Goal: Transaction & Acquisition: Purchase product/service

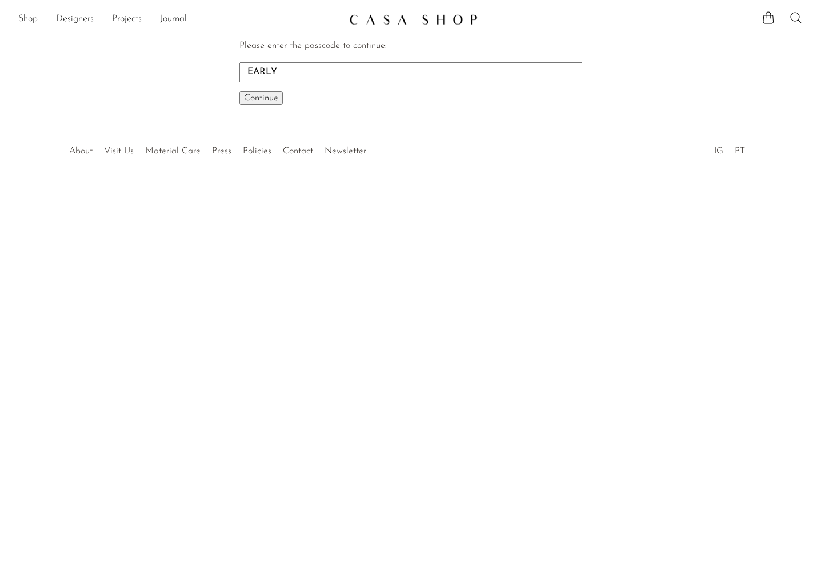
type input "EARLY"
click at [264, 102] on span "Continue" at bounding box center [261, 98] width 34 height 9
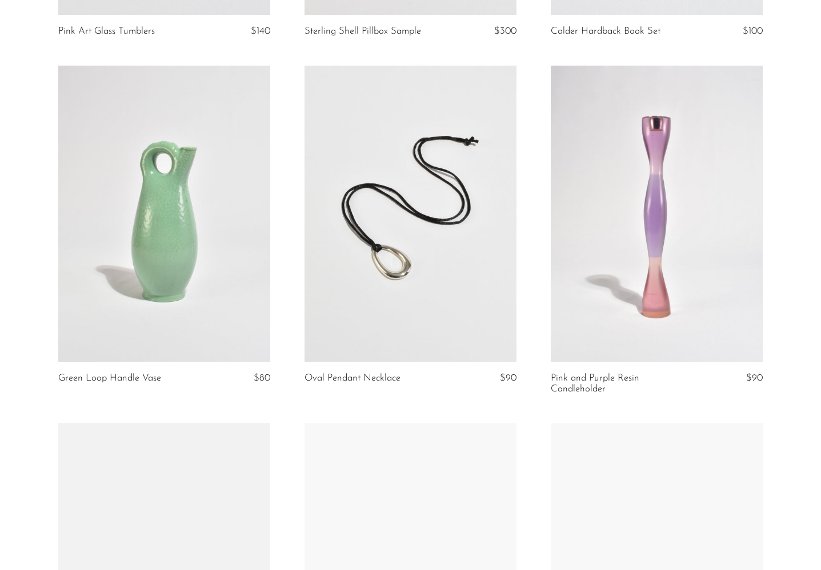
scroll to position [391, 0]
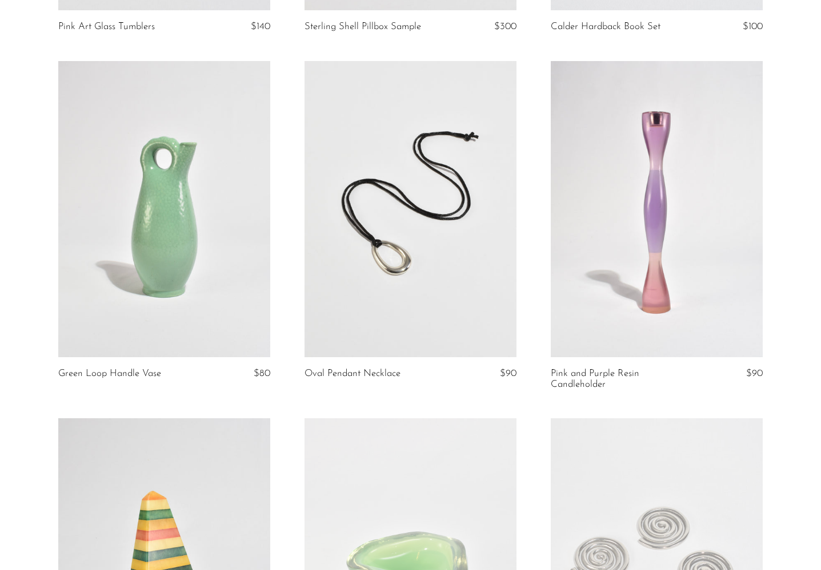
click at [353, 235] on link at bounding box center [410, 209] width 212 height 296
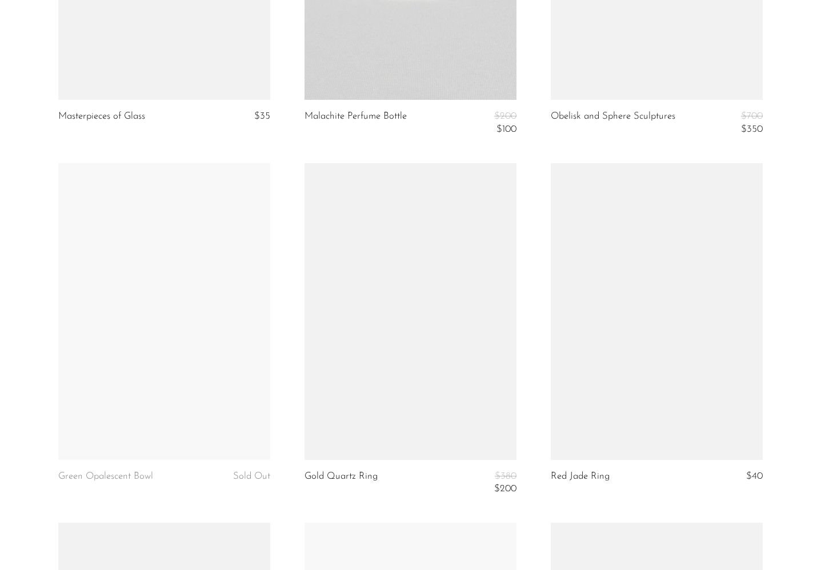
scroll to position [2419, 0]
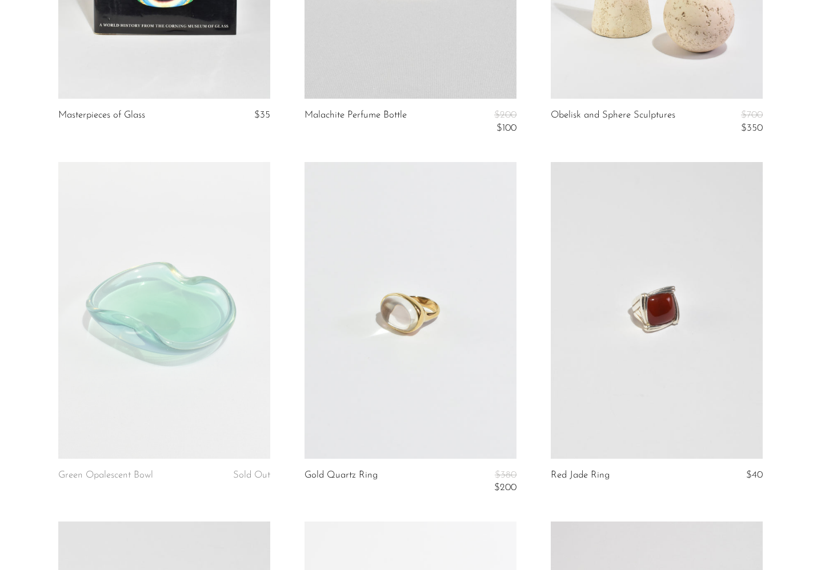
click at [575, 209] on link at bounding box center [656, 310] width 212 height 296
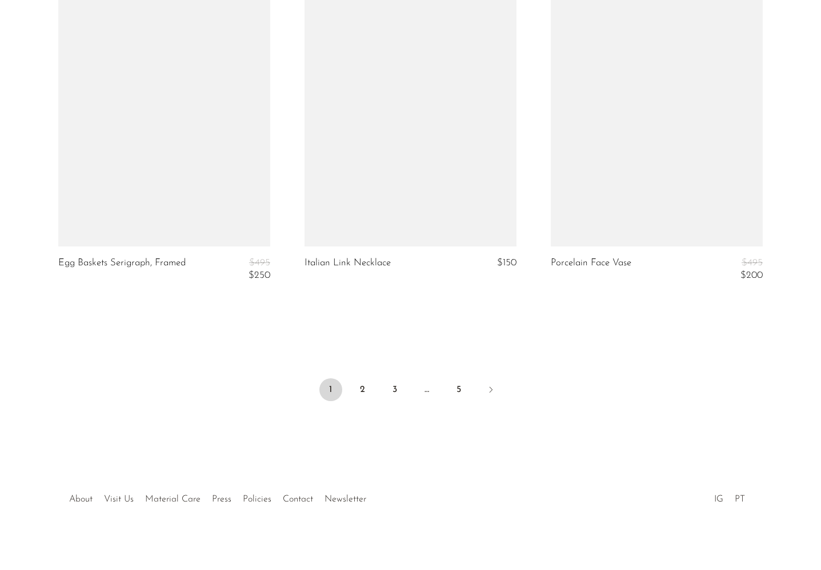
scroll to position [4058, 0]
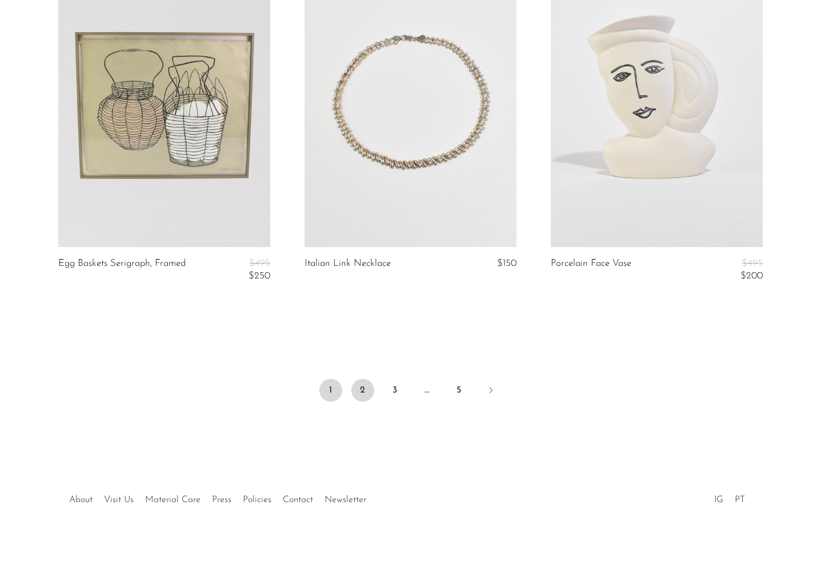
click at [359, 379] on link "2" at bounding box center [362, 390] width 23 height 23
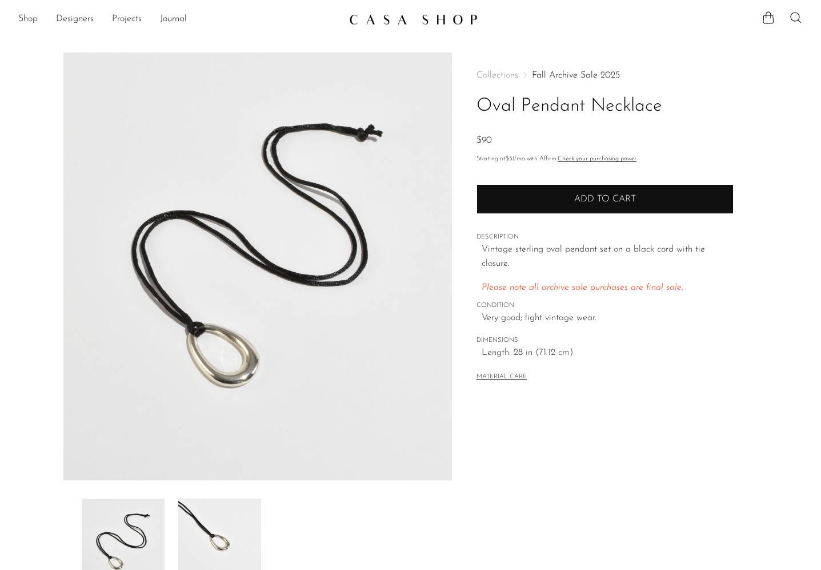
click at [491, 194] on button "Add to cart" at bounding box center [604, 199] width 257 height 30
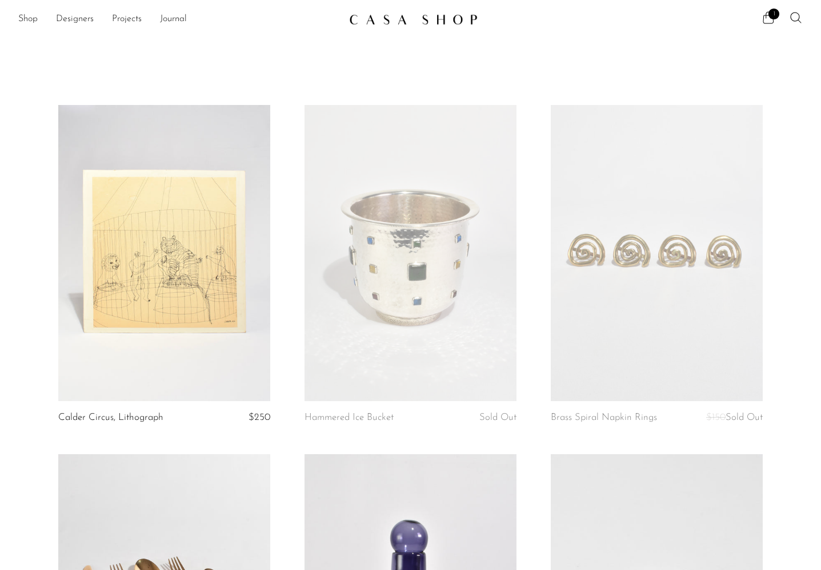
click at [139, 373] on link at bounding box center [164, 253] width 212 height 296
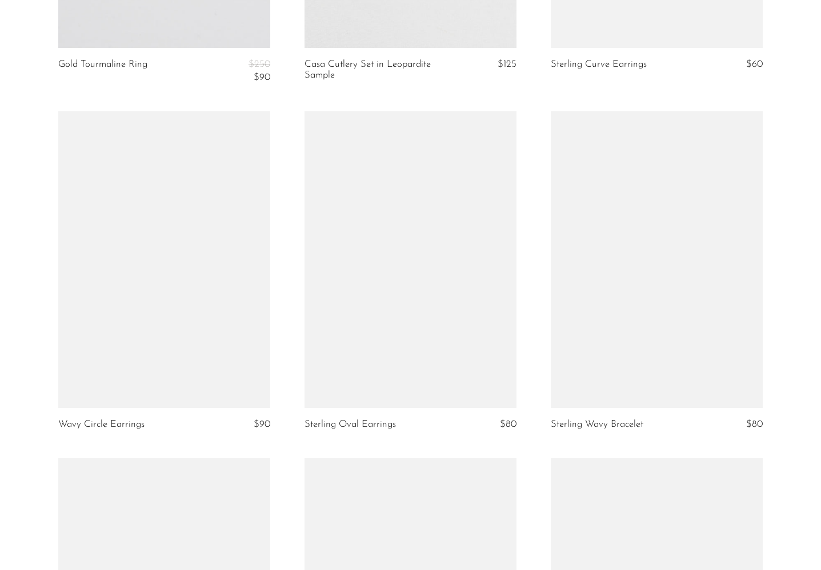
scroll to position [1410, 0]
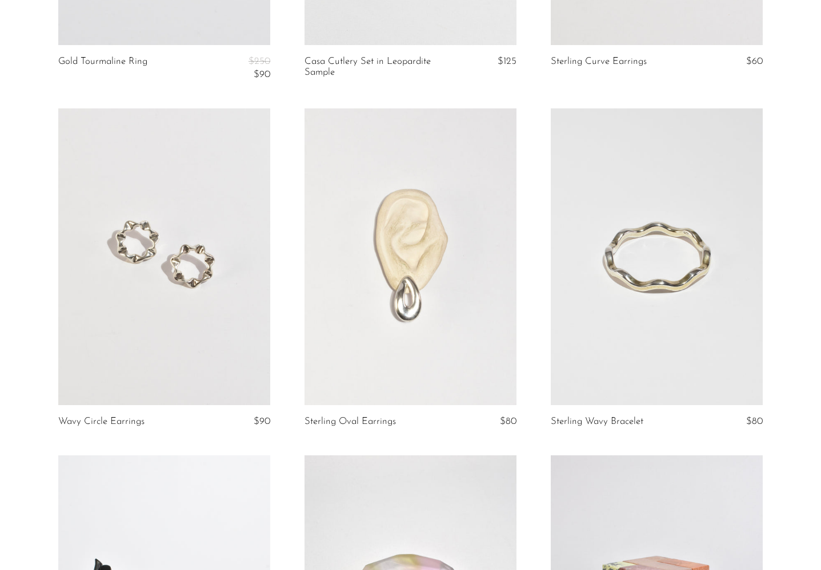
click at [699, 335] on link at bounding box center [656, 256] width 212 height 296
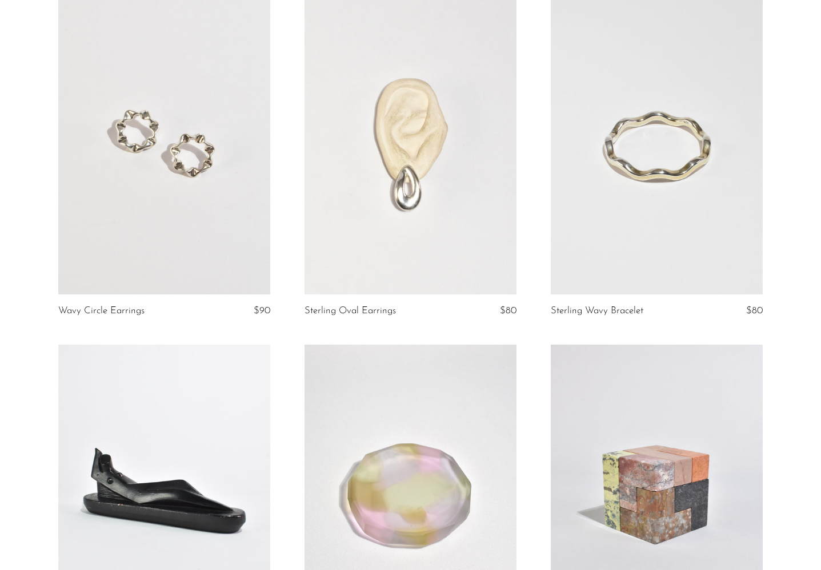
scroll to position [1490, 0]
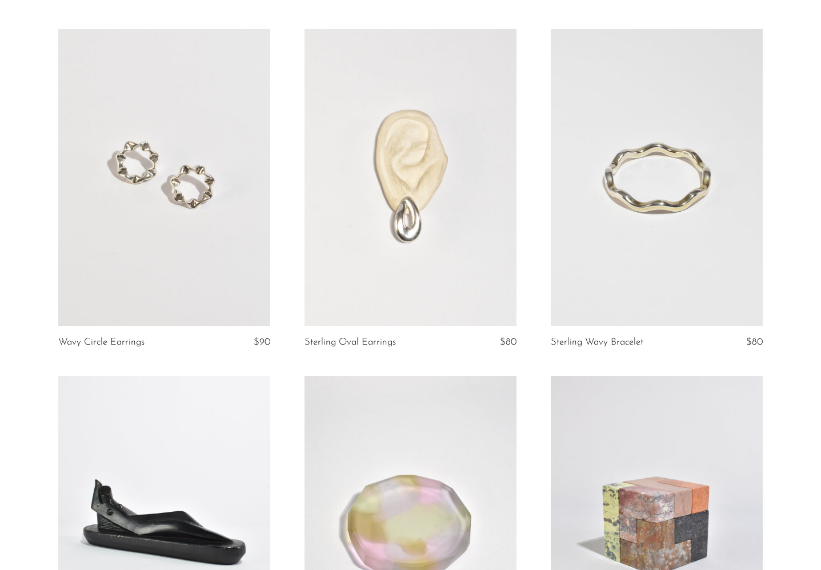
click at [399, 246] on link at bounding box center [410, 177] width 212 height 296
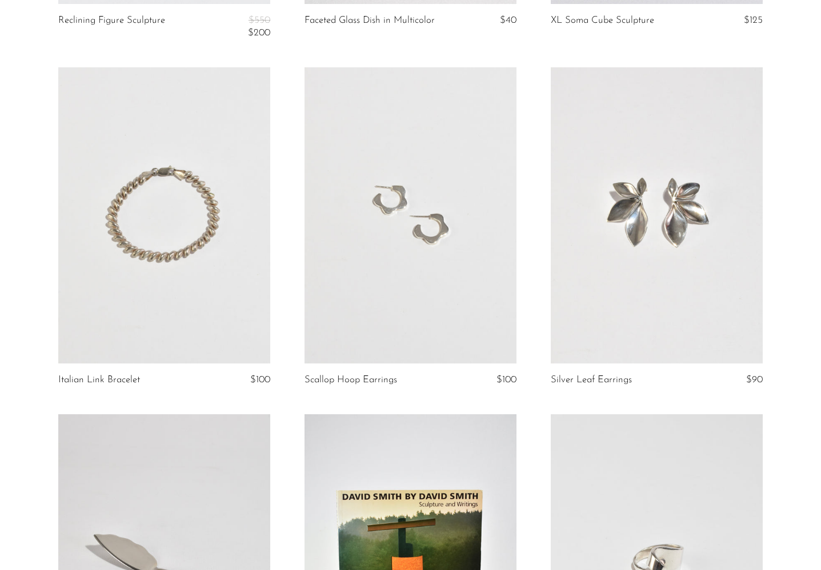
scroll to position [2169, 0]
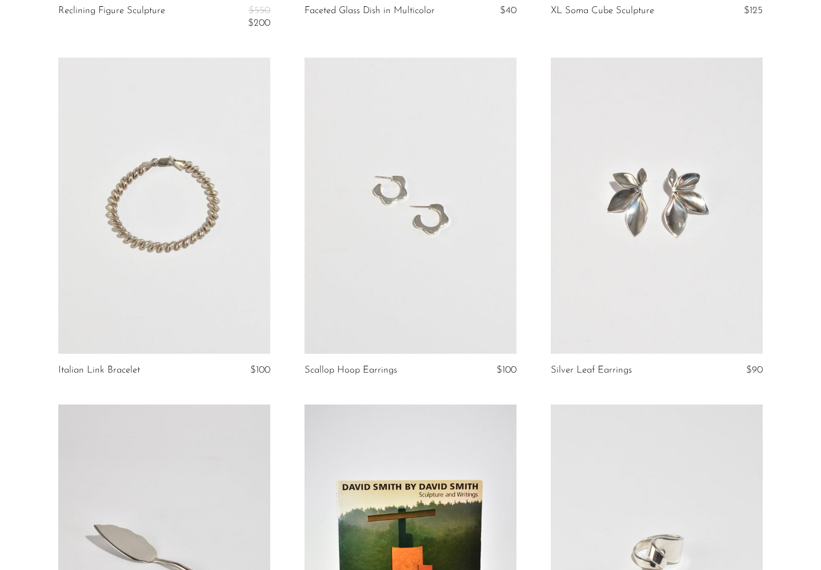
click at [131, 264] on link at bounding box center [164, 206] width 212 height 296
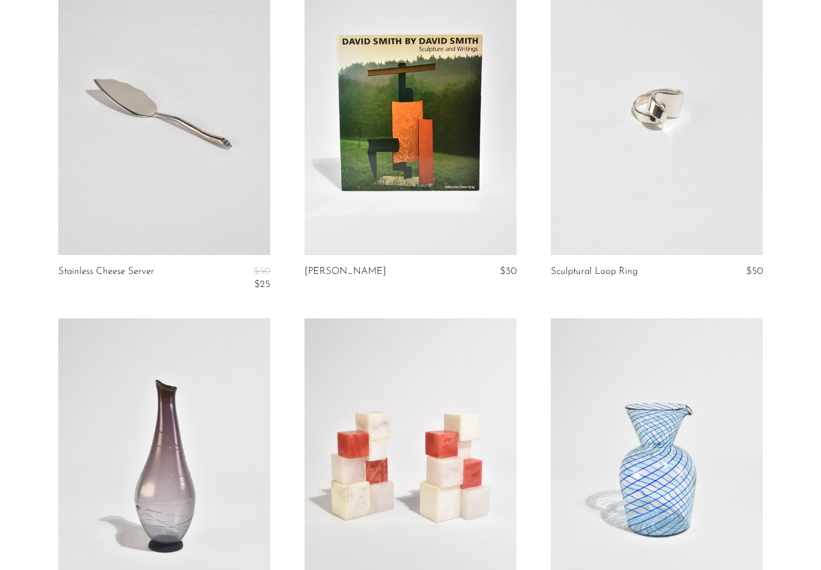
scroll to position [2564, 0]
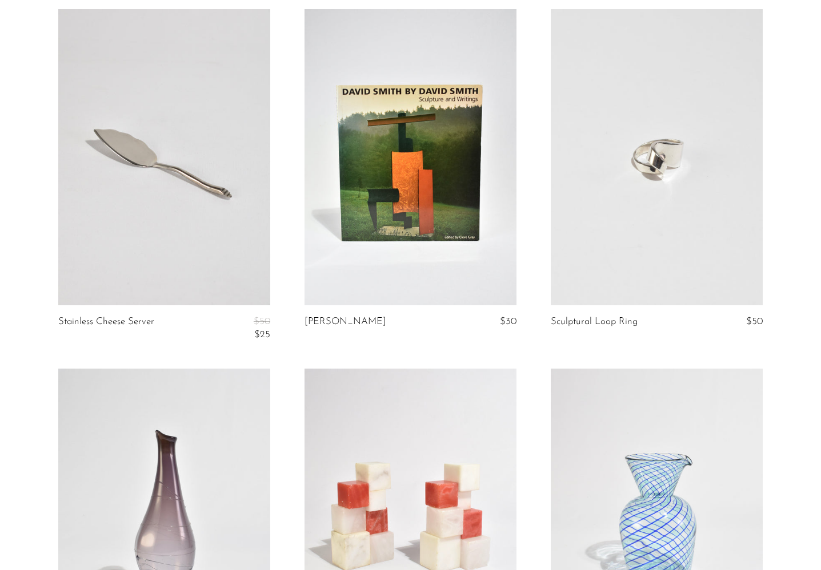
click at [595, 151] on link at bounding box center [656, 157] width 212 height 296
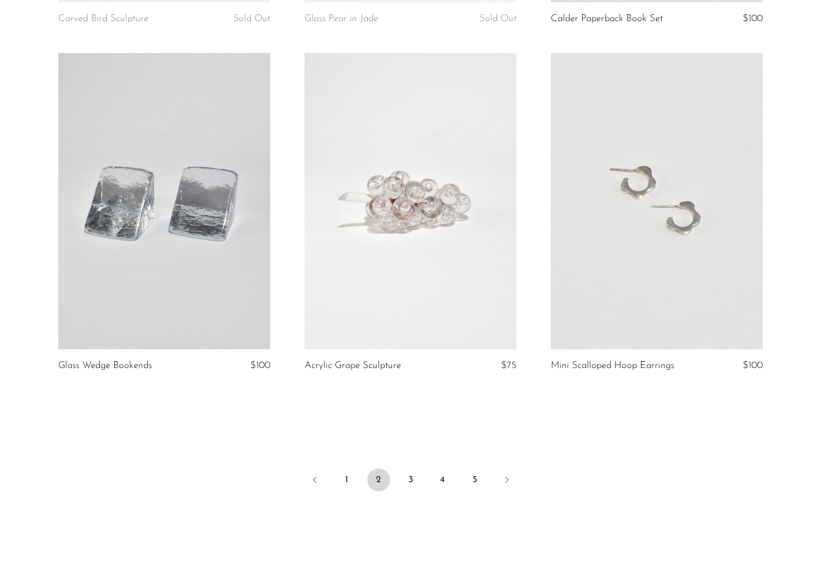
scroll to position [3927, 0]
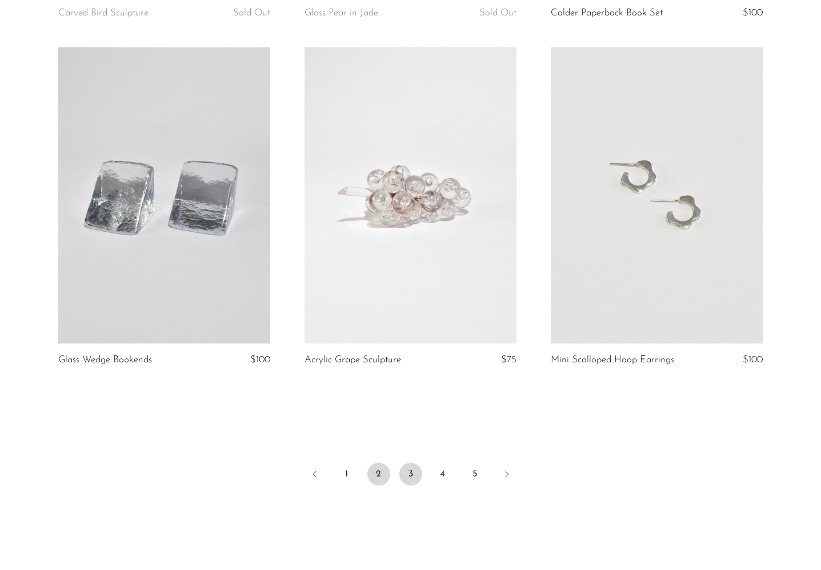
click at [409, 476] on link "3" at bounding box center [410, 474] width 23 height 23
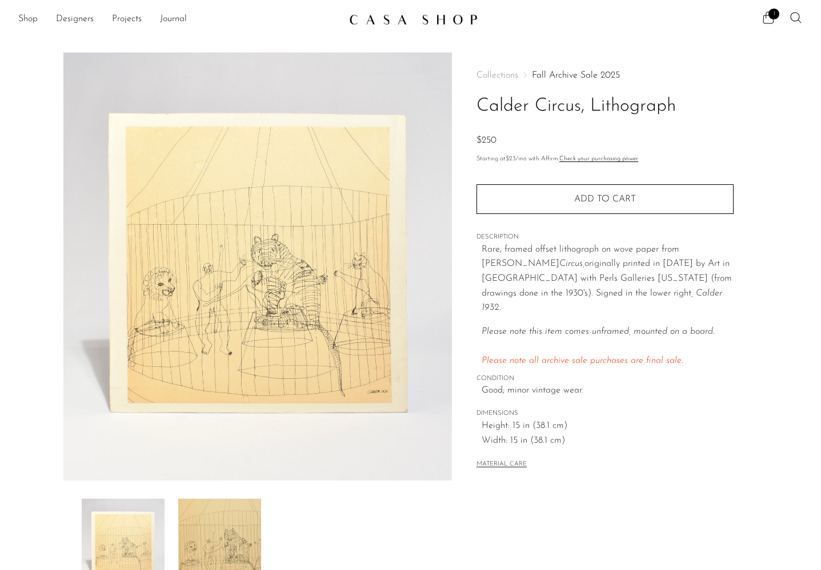
scroll to position [23, 0]
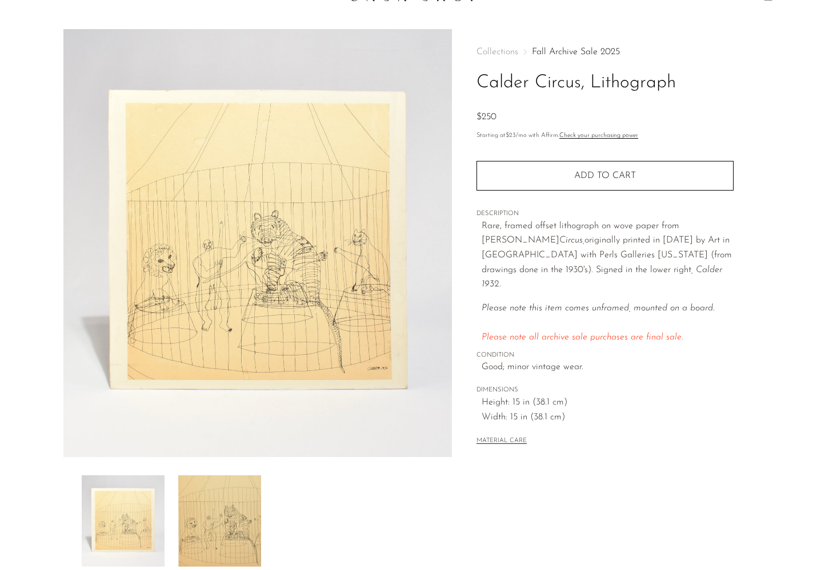
click at [199, 506] on img at bounding box center [219, 521] width 83 height 91
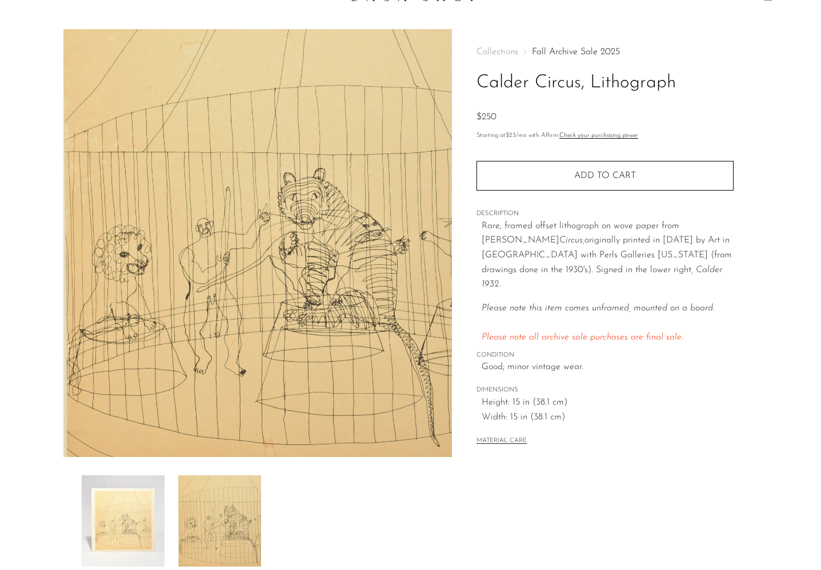
click at [138, 505] on img at bounding box center [123, 521] width 83 height 91
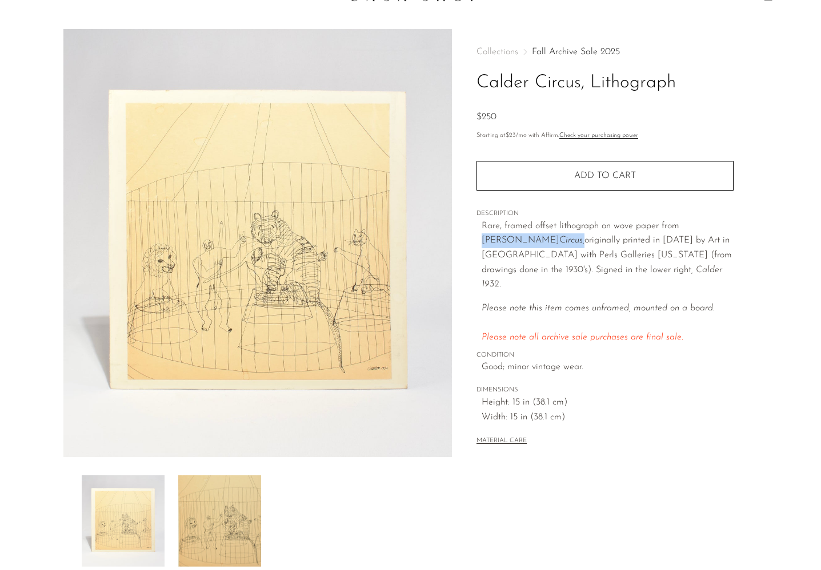
drag, startPoint x: 541, startPoint y: 242, endPoint x: 682, endPoint y: 224, distance: 141.6
click at [682, 224] on span "Rare, framed offset lithograph on wove paper from Alexander Calder's Circus, or…" at bounding box center [606, 255] width 250 height 67
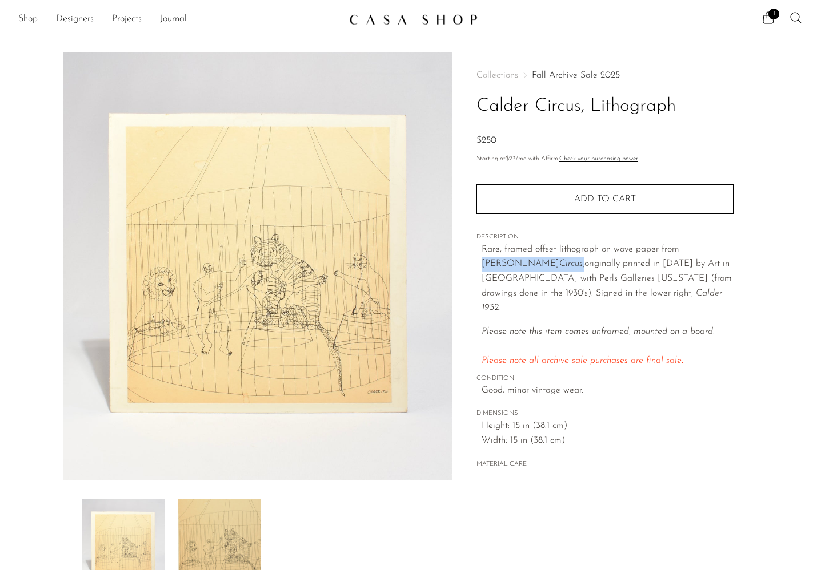
scroll to position [0, 0]
copy span "Alexander Calder's Circus,"
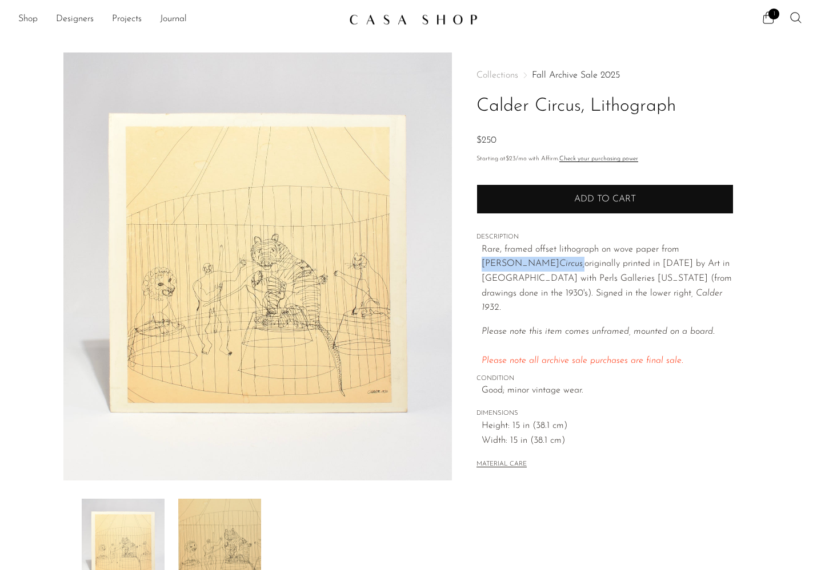
click at [598, 196] on span "Add to cart" at bounding box center [605, 199] width 62 height 9
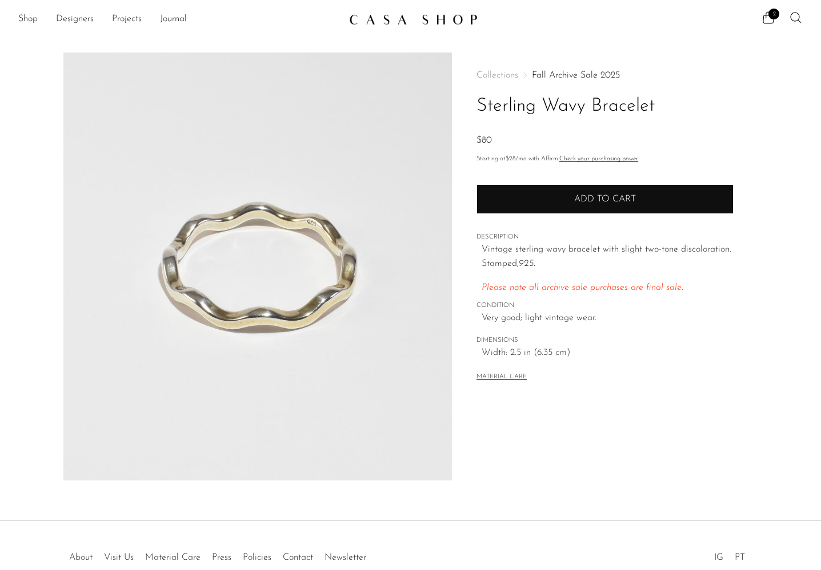
click at [690, 196] on button "Add to cart" at bounding box center [604, 199] width 257 height 30
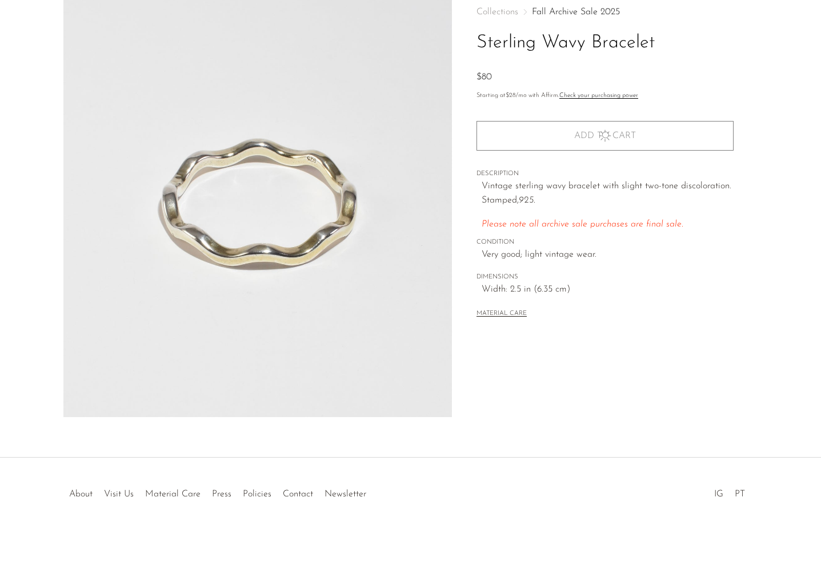
scroll to position [63, 0]
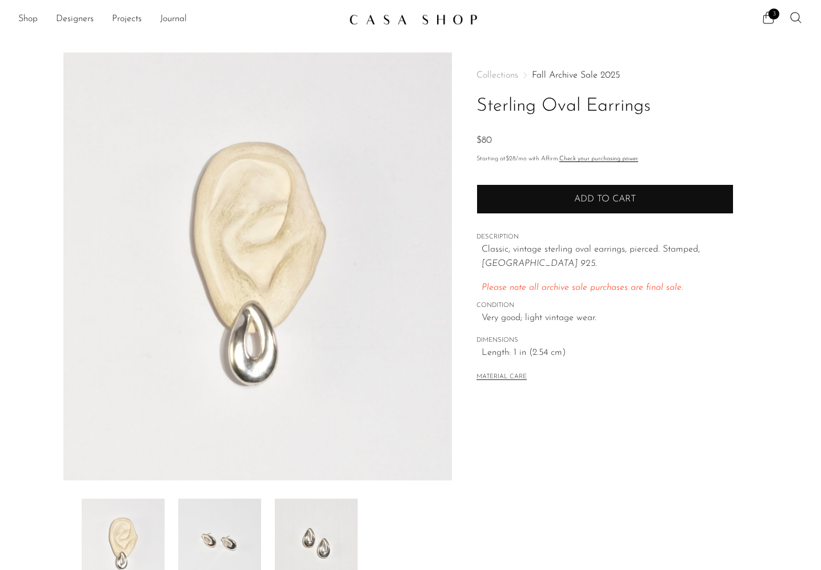
click at [510, 191] on button "Add to cart" at bounding box center [604, 199] width 257 height 30
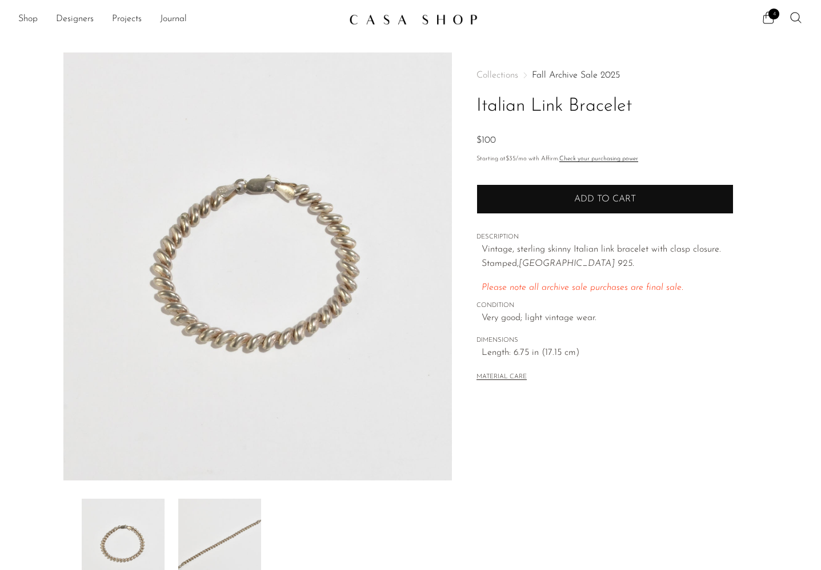
click at [522, 184] on button "Add to cart" at bounding box center [604, 199] width 257 height 30
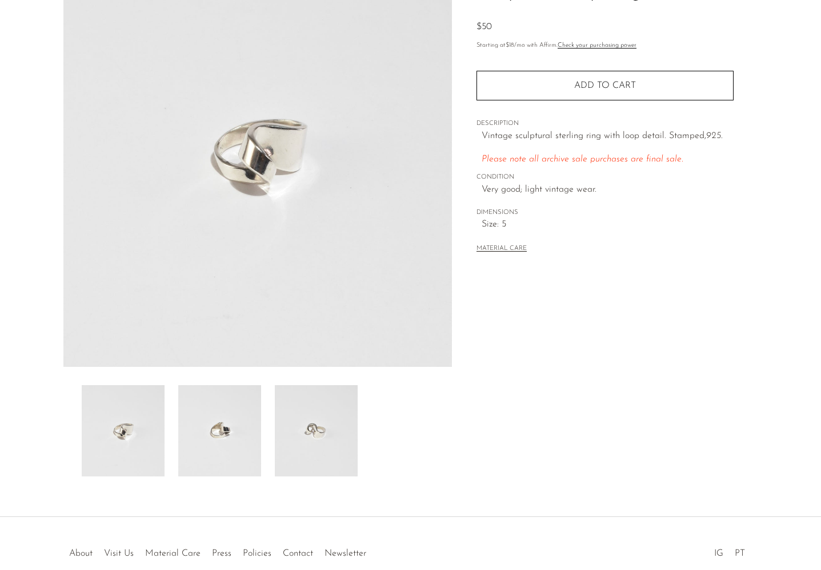
scroll to position [136, 0]
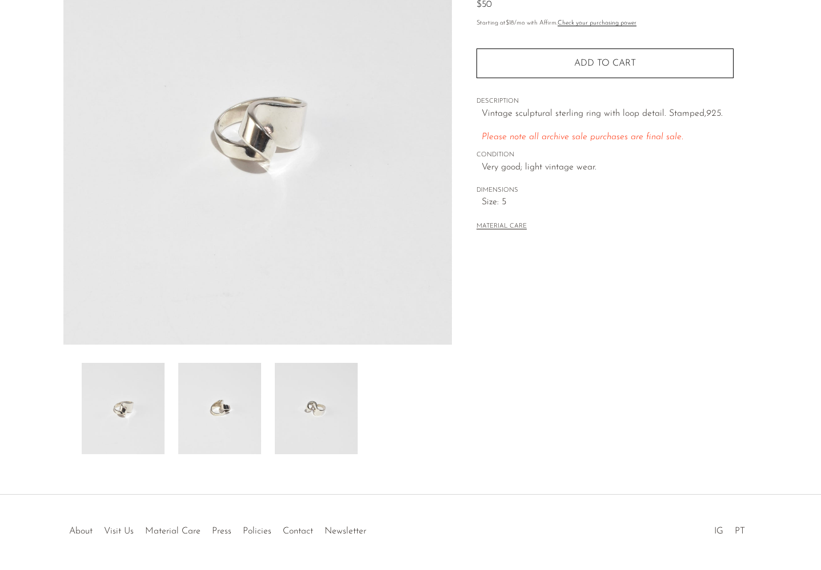
click at [297, 397] on img at bounding box center [316, 408] width 83 height 91
click at [239, 415] on img at bounding box center [219, 408] width 83 height 91
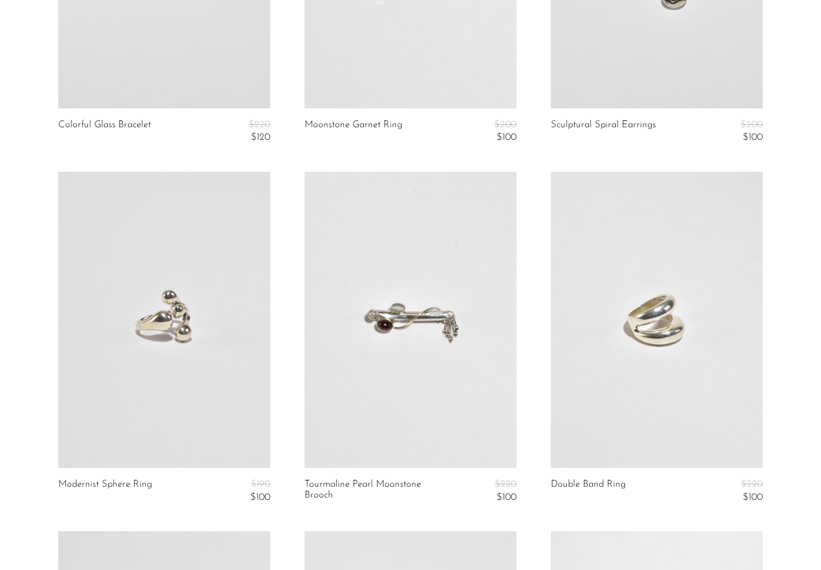
scroll to position [1019, 0]
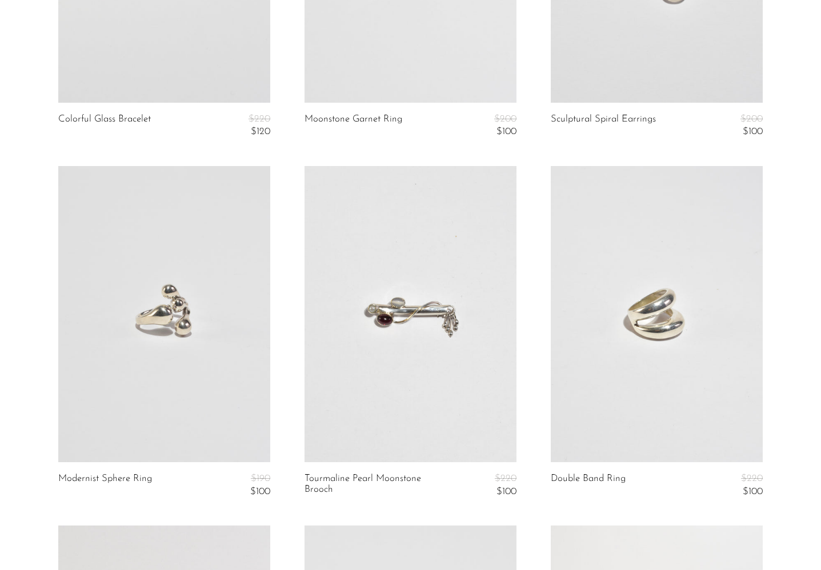
click at [214, 397] on link at bounding box center [164, 314] width 212 height 296
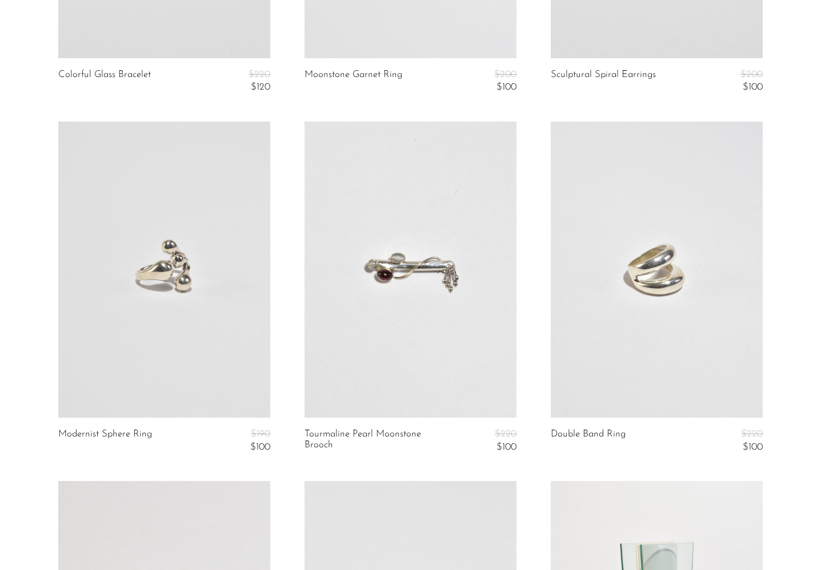
scroll to position [1066, 0]
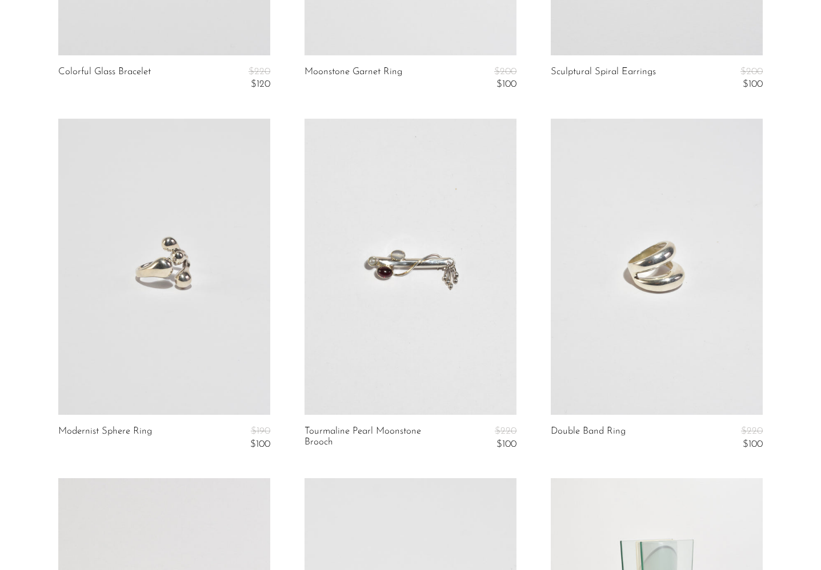
click at [618, 277] on link at bounding box center [656, 267] width 212 height 296
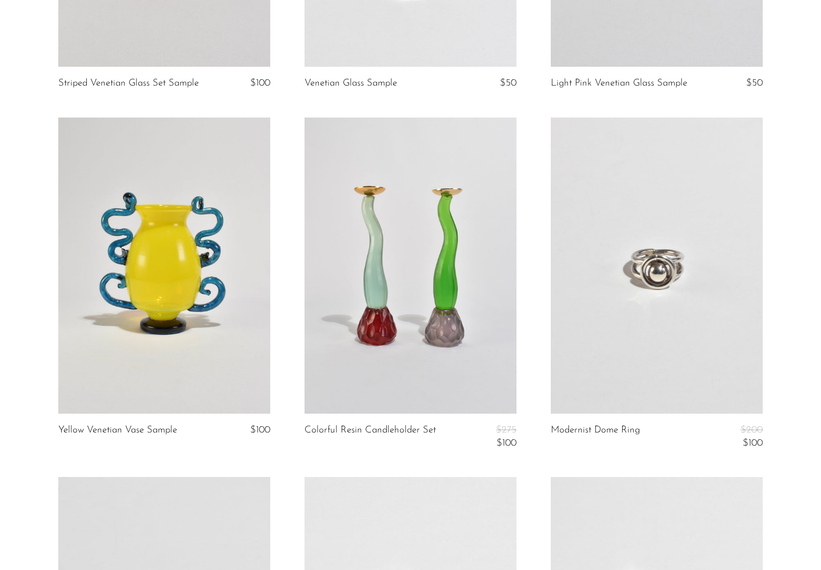
scroll to position [2141, 0]
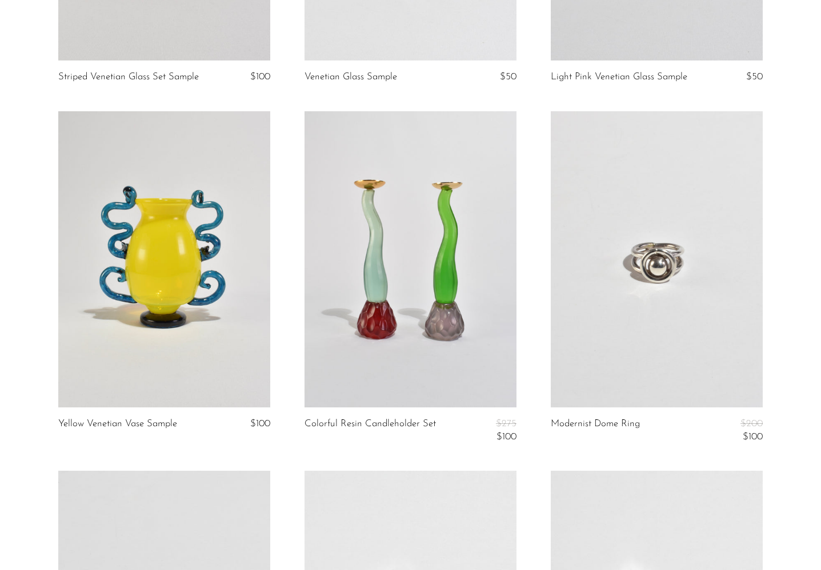
click at [587, 190] on link at bounding box center [656, 259] width 212 height 296
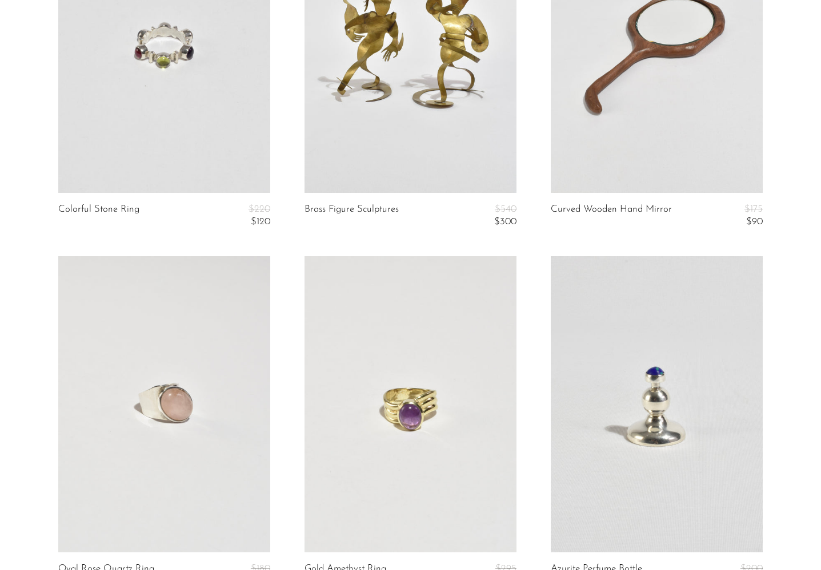
scroll to position [3804, 0]
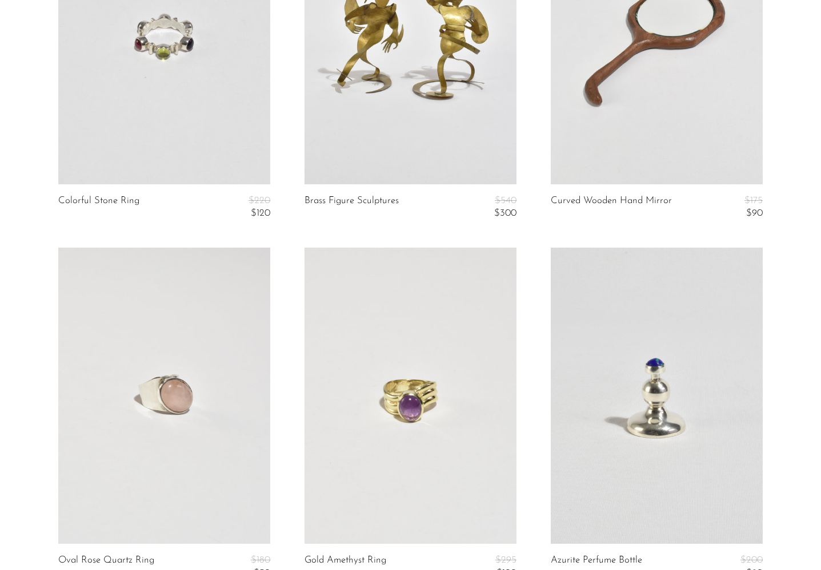
click at [192, 110] on link at bounding box center [164, 36] width 212 height 296
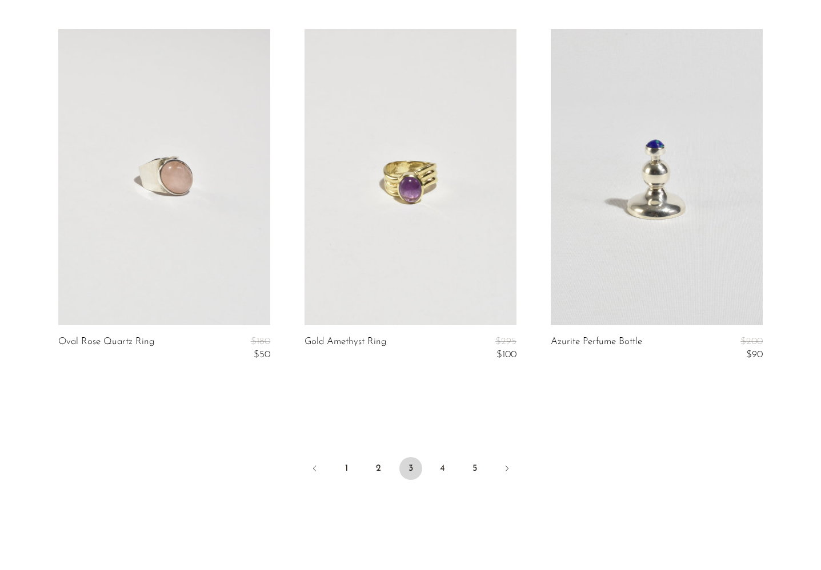
scroll to position [4025, 0]
click at [443, 475] on link "4" at bounding box center [442, 466] width 23 height 23
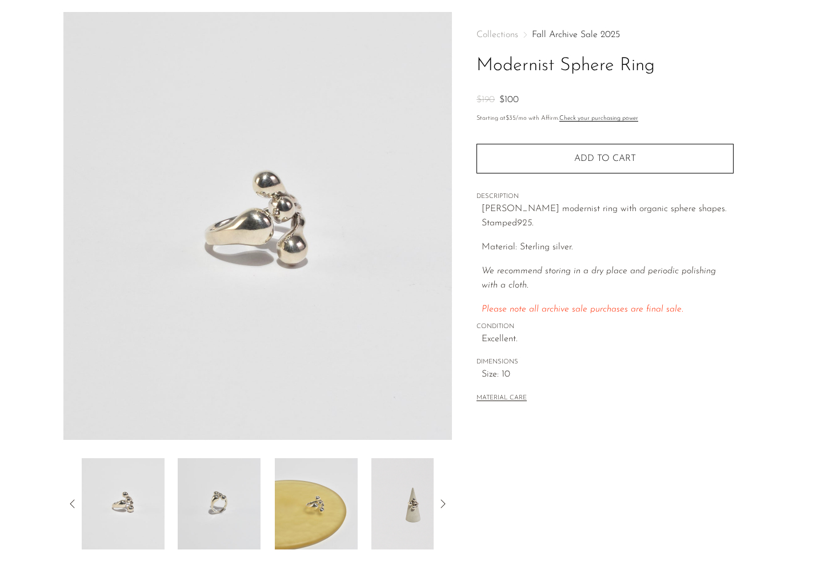
scroll to position [51, 0]
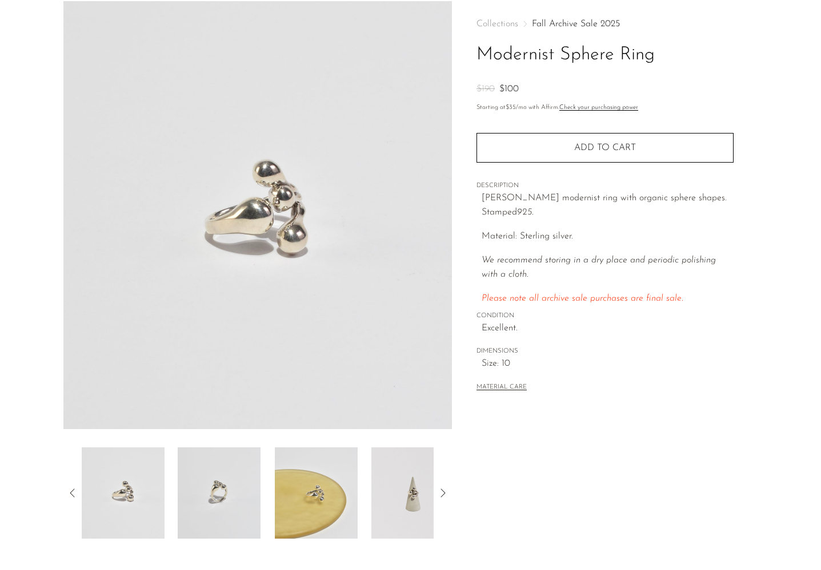
click at [207, 489] on img at bounding box center [219, 493] width 83 height 91
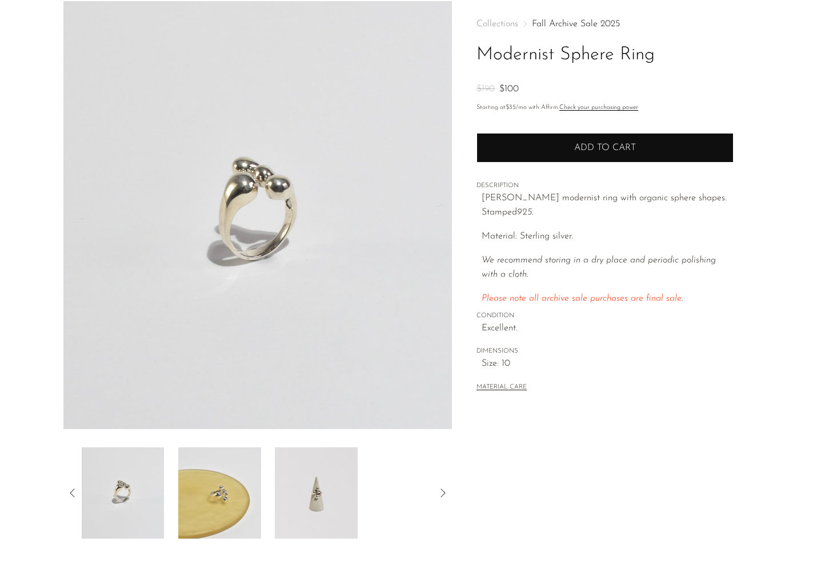
click at [512, 155] on button "Add to cart" at bounding box center [604, 148] width 257 height 30
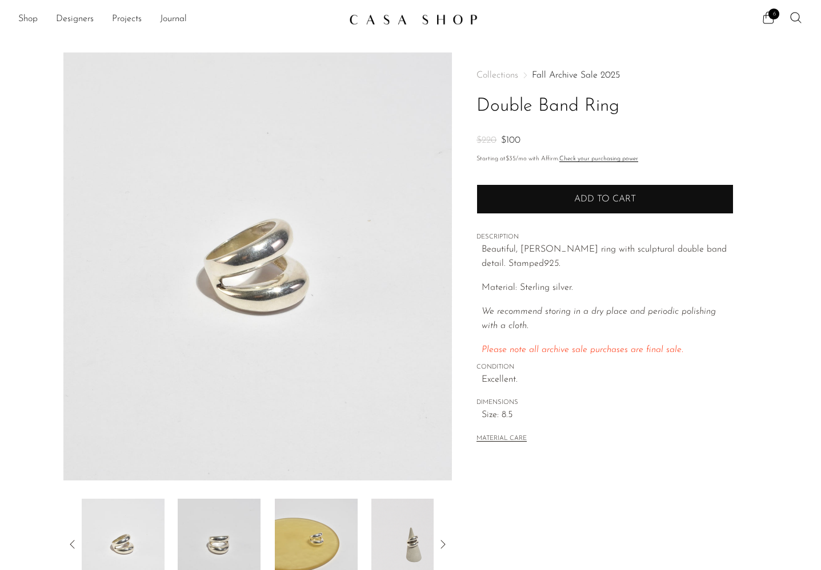
click at [577, 190] on button "Add to cart" at bounding box center [604, 199] width 257 height 30
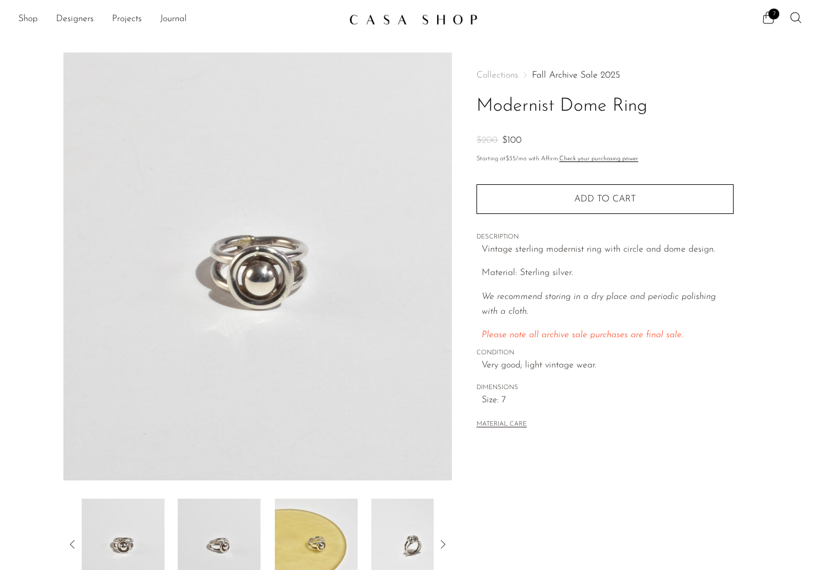
click at [383, 544] on img at bounding box center [412, 544] width 83 height 91
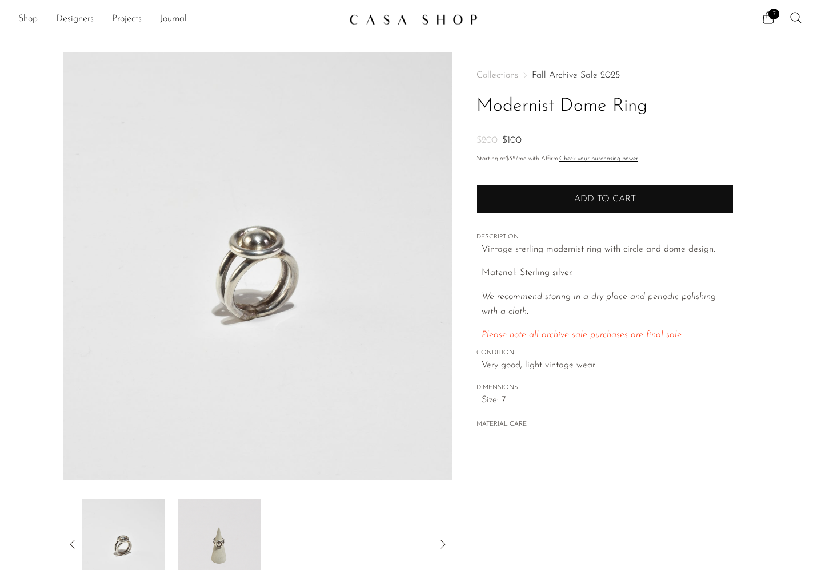
click at [600, 199] on span "Add to cart" at bounding box center [605, 199] width 62 height 9
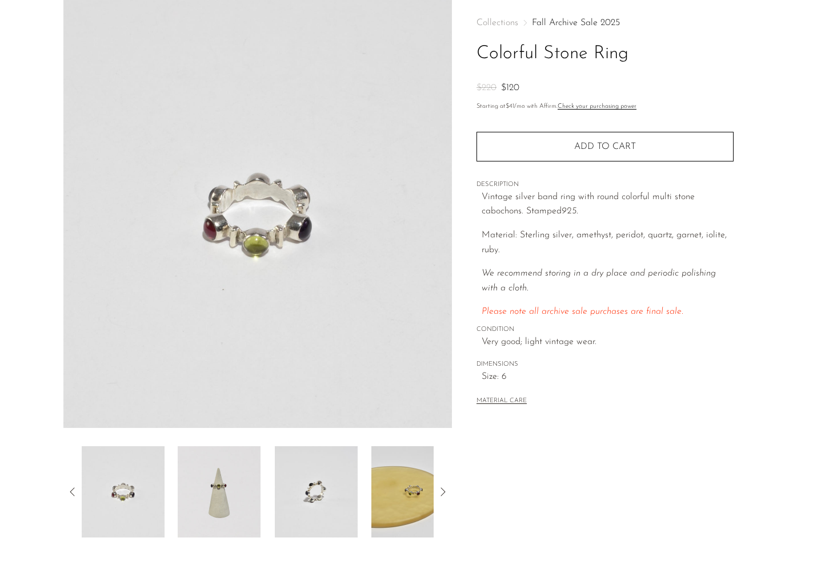
scroll to position [59, 0]
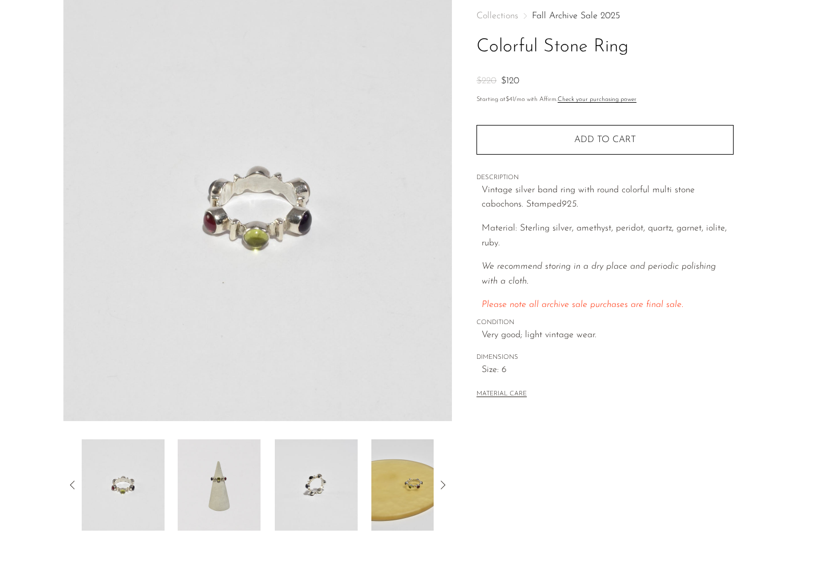
click at [209, 516] on img at bounding box center [219, 485] width 83 height 91
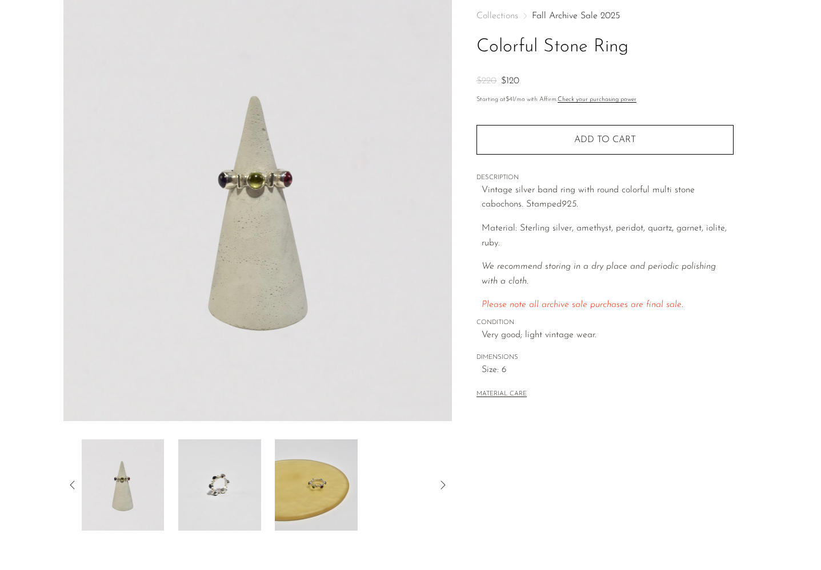
click at [241, 505] on img at bounding box center [219, 485] width 83 height 91
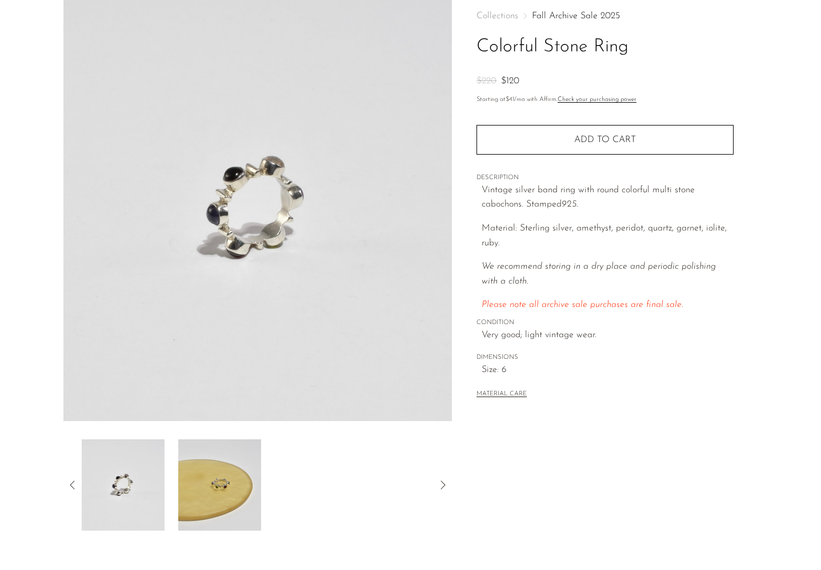
click at [215, 505] on img at bounding box center [219, 485] width 83 height 91
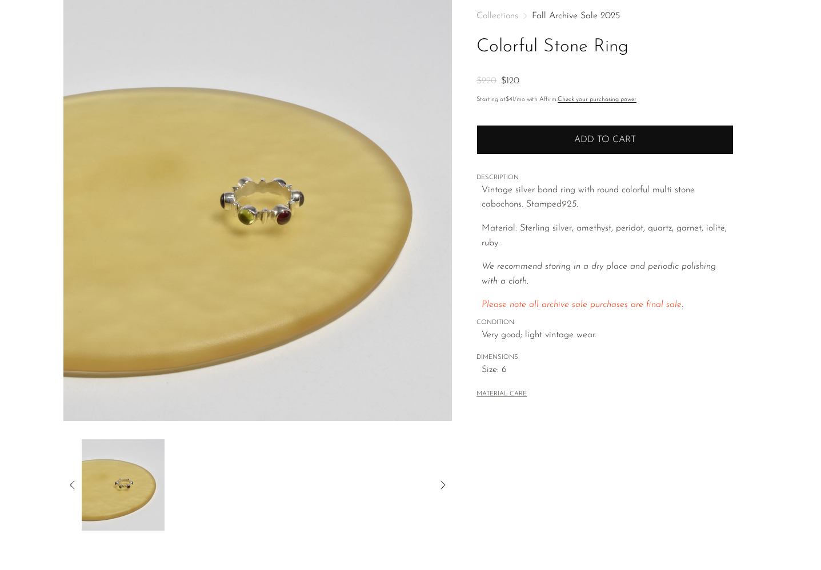
click at [507, 137] on button "Add to cart" at bounding box center [604, 140] width 257 height 30
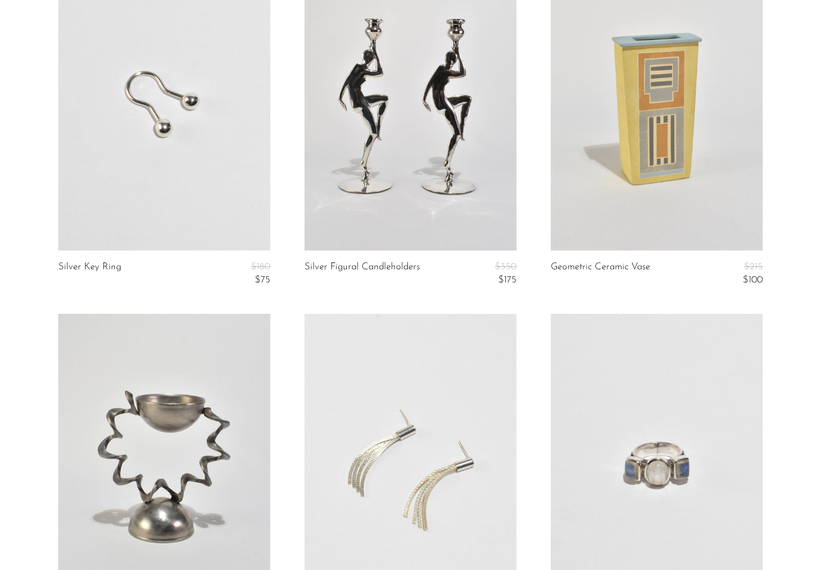
scroll to position [150, 0]
click at [455, 224] on link at bounding box center [410, 103] width 212 height 296
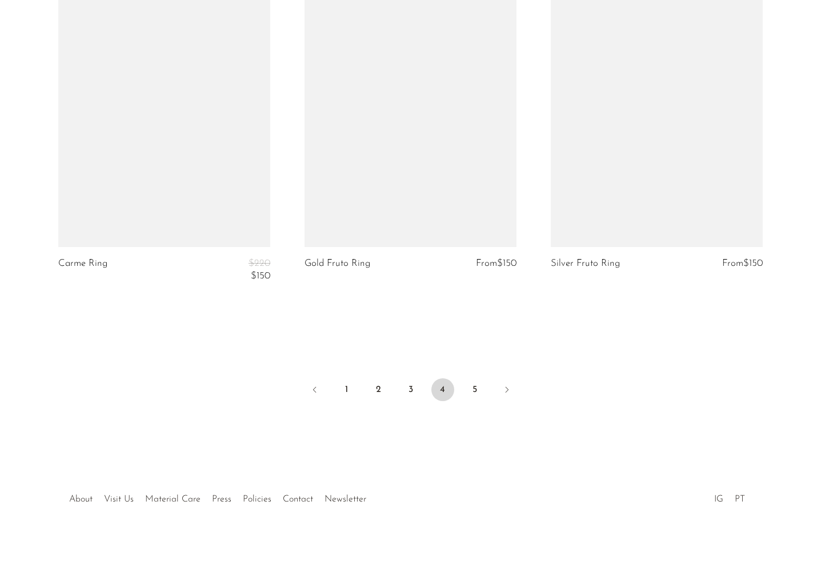
scroll to position [4113, 0]
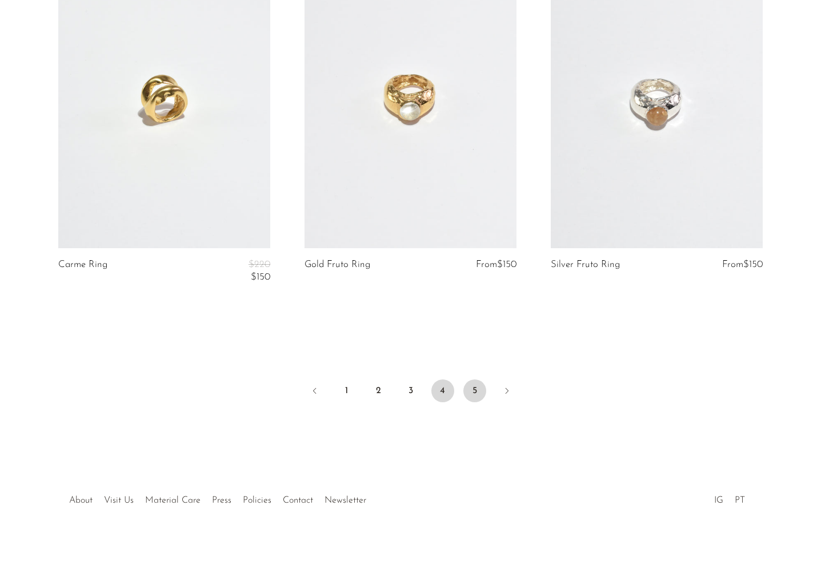
click at [466, 380] on link "5" at bounding box center [474, 391] width 23 height 23
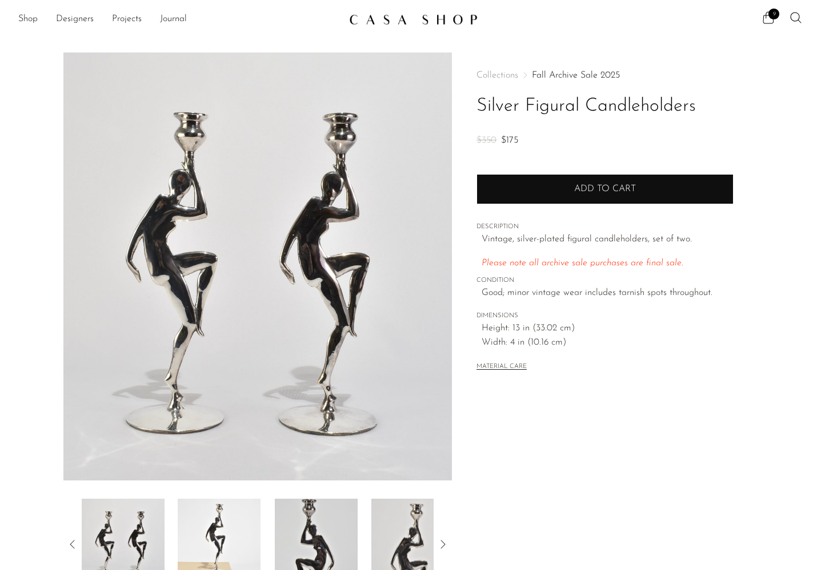
click at [492, 199] on button "Add to cart" at bounding box center [604, 189] width 257 height 30
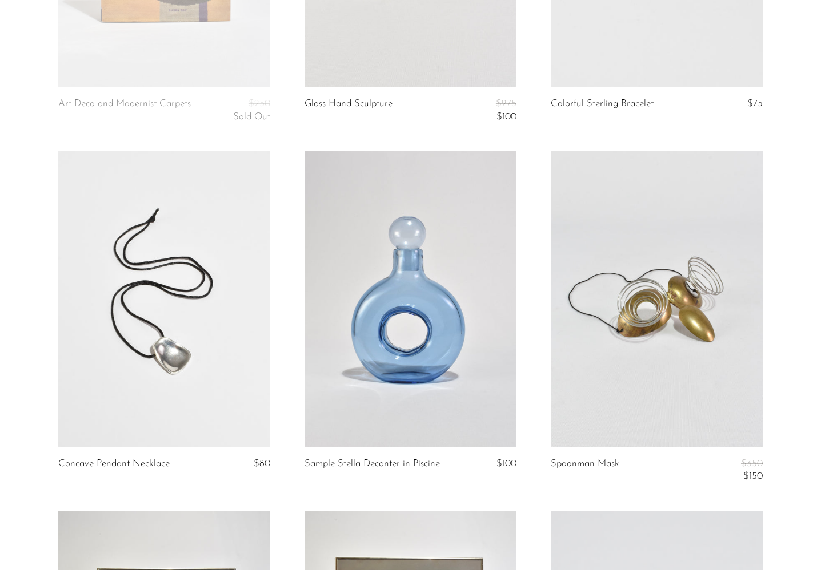
scroll to position [1396, 0]
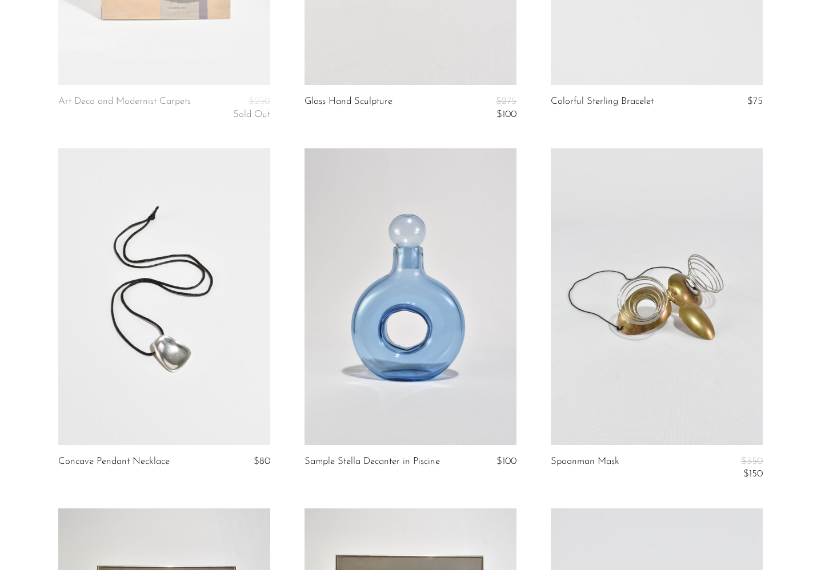
click at [225, 357] on link at bounding box center [164, 296] width 212 height 296
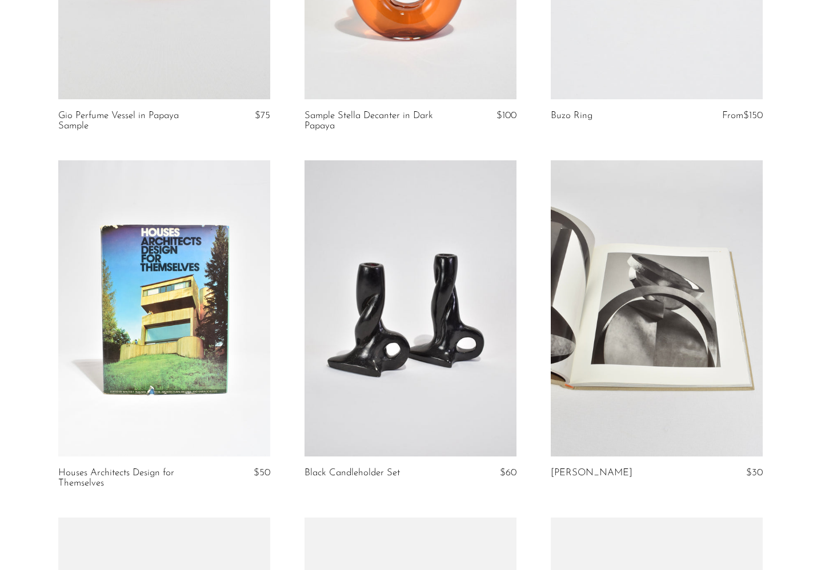
scroll to position [2469, 0]
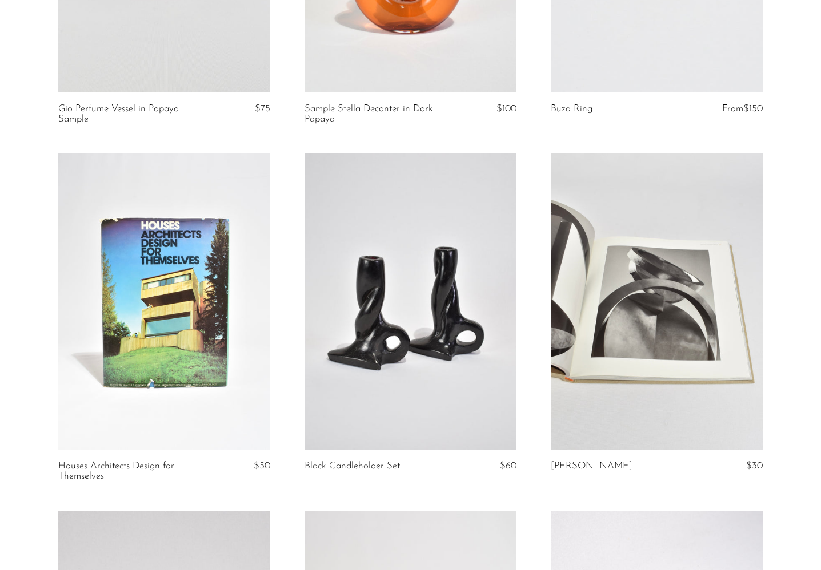
click at [377, 220] on link at bounding box center [410, 302] width 212 height 296
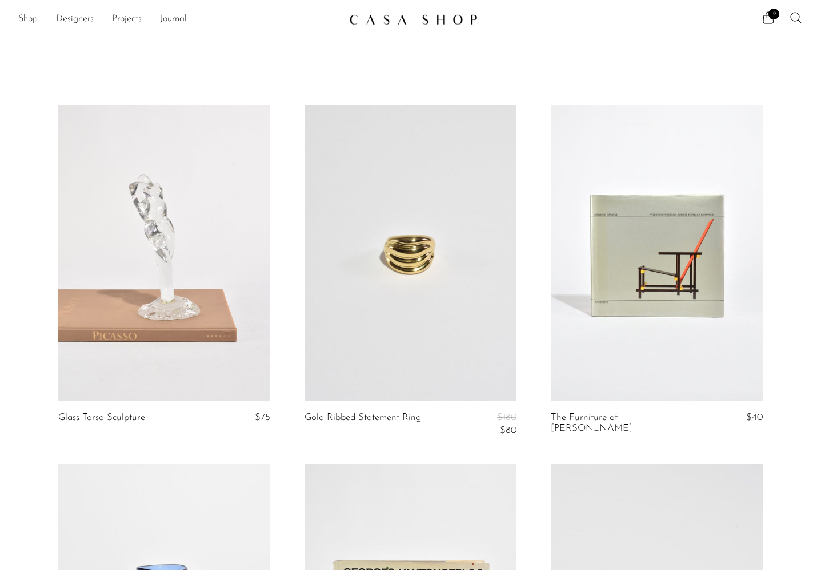
scroll to position [0, 0]
click at [770, 23] on icon at bounding box center [768, 17] width 11 height 12
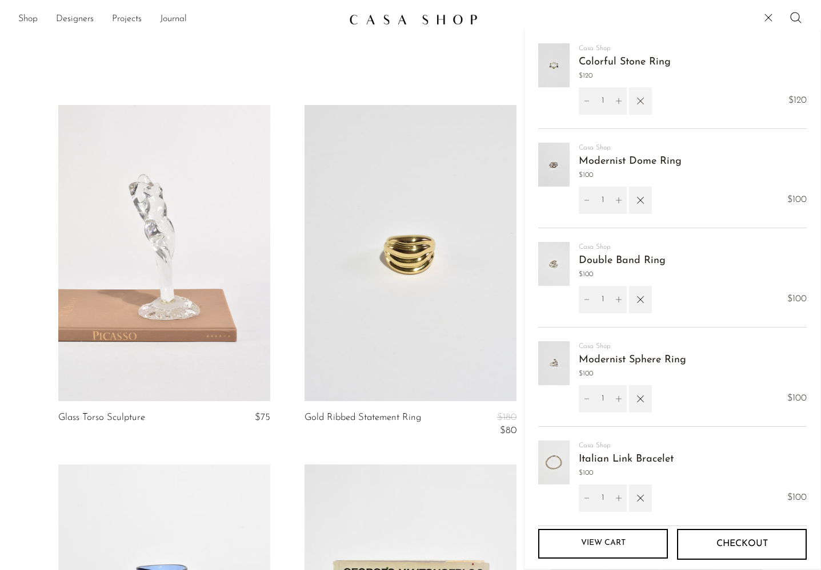
click at [642, 103] on icon "button" at bounding box center [640, 101] width 7 height 7
click at [645, 394] on icon "button" at bounding box center [640, 398] width 13 height 13
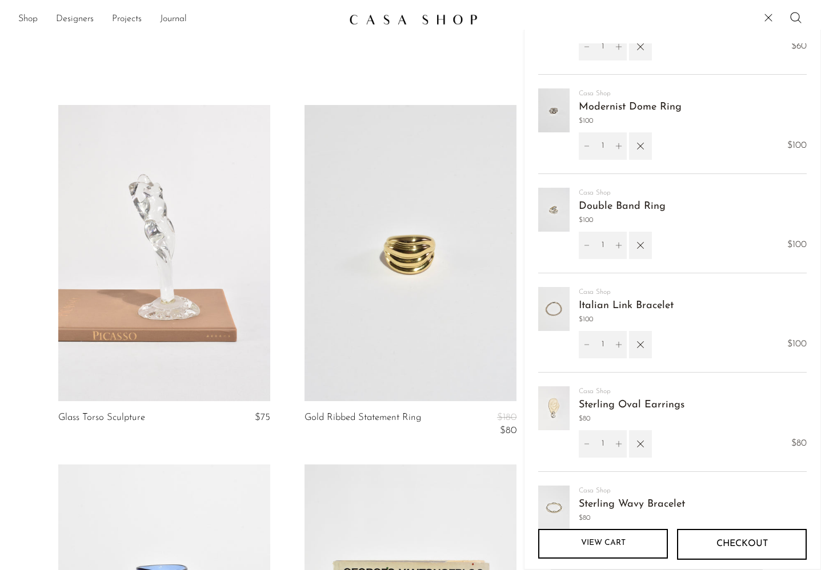
scroll to position [56, 0]
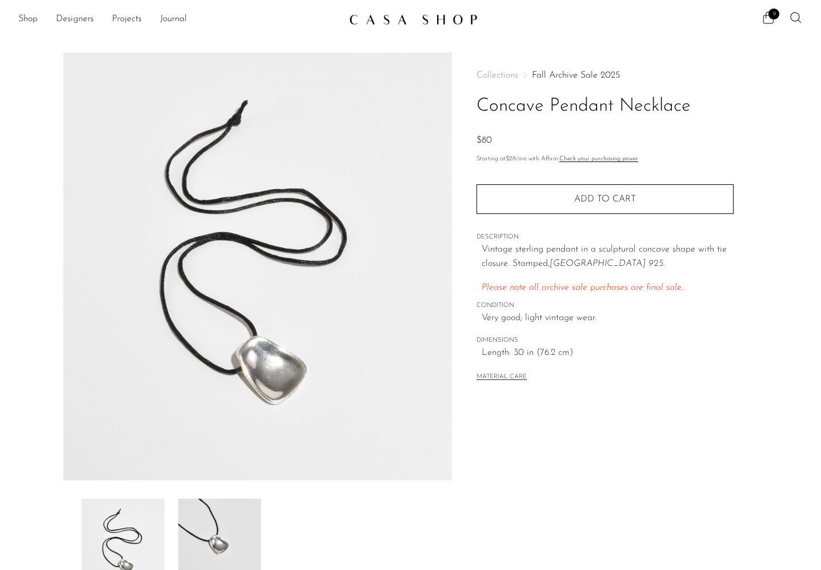
click at [207, 541] on img at bounding box center [219, 544] width 83 height 91
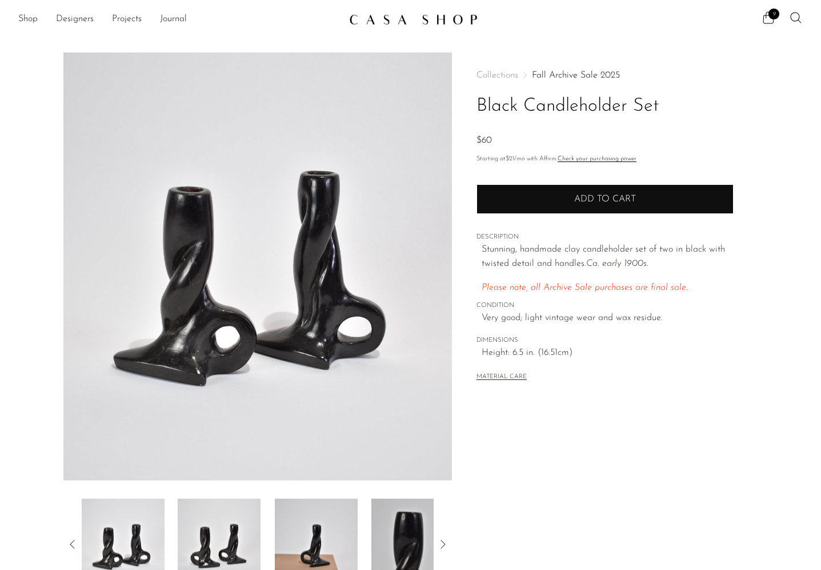
click at [484, 190] on button "Add to cart" at bounding box center [604, 199] width 257 height 30
